Goal: Transaction & Acquisition: Purchase product/service

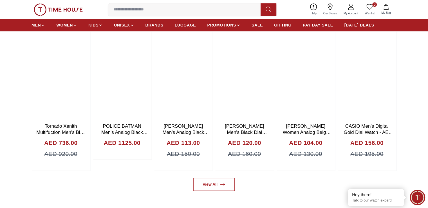
scroll to position [372, 0]
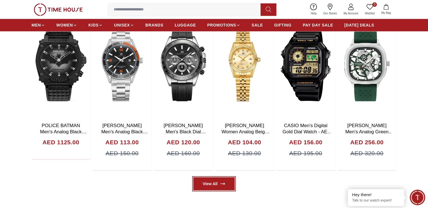
click at [215, 184] on link "View All" at bounding box center [214, 183] width 41 height 13
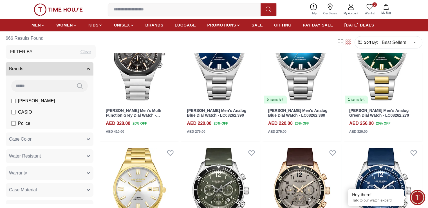
scroll to position [406, 0]
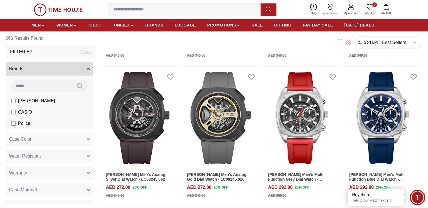
scroll to position [1025, 0]
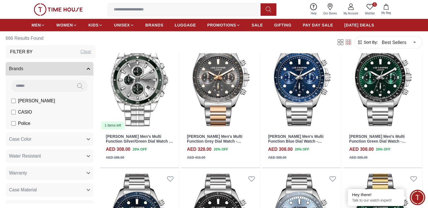
scroll to position [1918, 0]
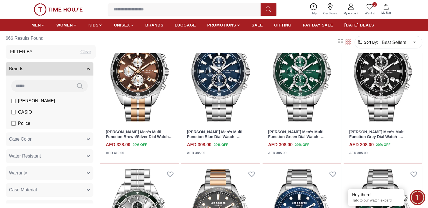
scroll to position [1727, 0]
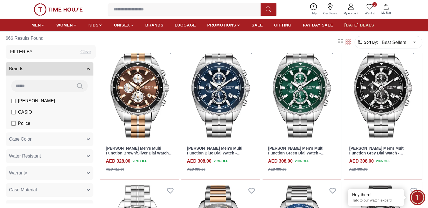
click at [354, 27] on span "[DATE] DEALS" at bounding box center [360, 25] width 30 height 6
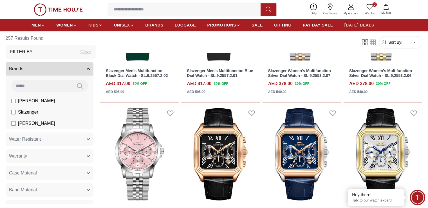
scroll to position [270, 0]
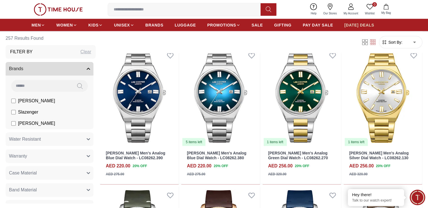
scroll to position [1453, 0]
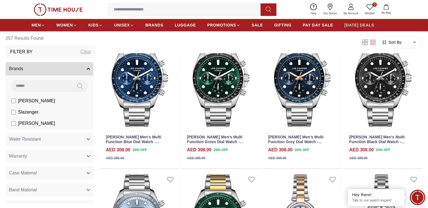
scroll to position [2842, 0]
